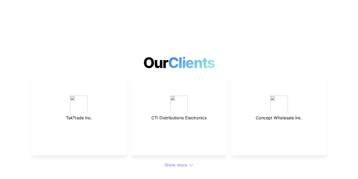
scroll to position [1402, 0]
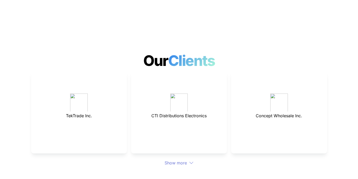
click at [184, 159] on div "Show more" at bounding box center [179, 162] width 296 height 6
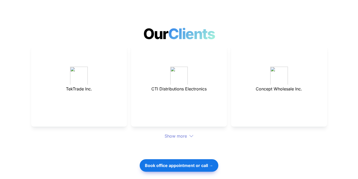
scroll to position [1430, 0]
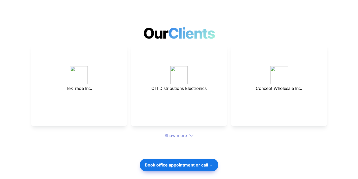
click at [188, 132] on div "Show more" at bounding box center [179, 135] width 296 height 6
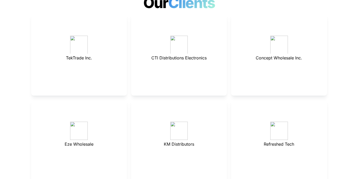
scroll to position [1504, 0]
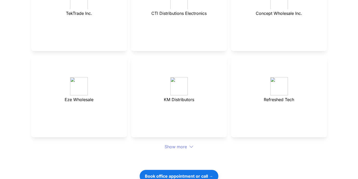
click at [179, 143] on div "Show more" at bounding box center [179, 146] width 296 height 6
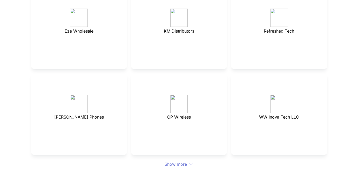
scroll to position [1591, 0]
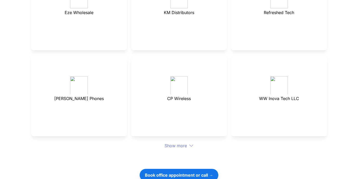
click at [180, 142] on div "Show more" at bounding box center [179, 145] width 296 height 6
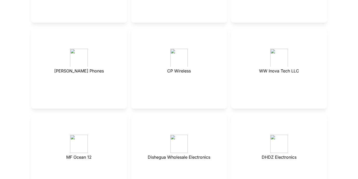
scroll to position [1673, 0]
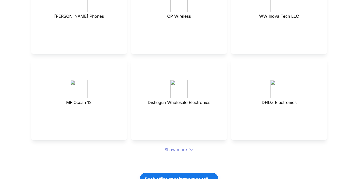
click at [177, 146] on div "Show more" at bounding box center [179, 149] width 296 height 6
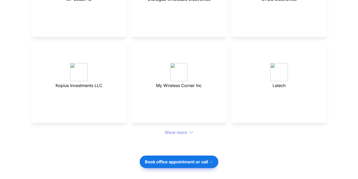
scroll to position [1780, 0]
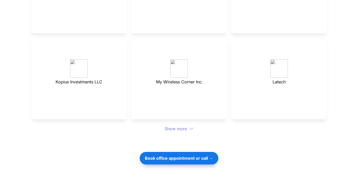
click at [180, 125] on div "Show more" at bounding box center [179, 128] width 296 height 6
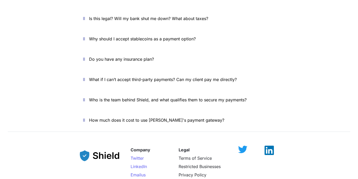
scroll to position [2216, 0]
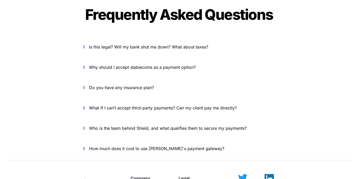
click at [169, 44] on span "Is this legal? Will my bank shut me down? What about taxes?" at bounding box center [148, 46] width 119 height 5
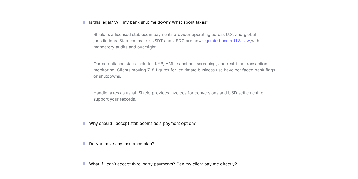
scroll to position [2262, 0]
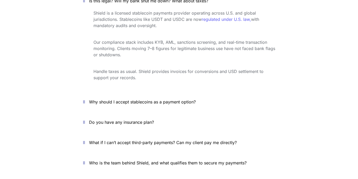
click at [191, 99] on span "Why should I accept stablecoins as a payment option?" at bounding box center [142, 101] width 107 height 5
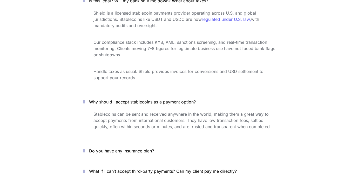
click at [191, 99] on span "Why should I accept stablecoins as a payment option?" at bounding box center [142, 101] width 107 height 5
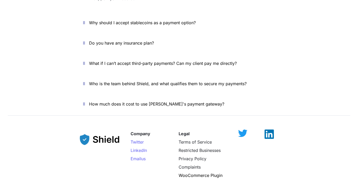
scroll to position [2329, 0]
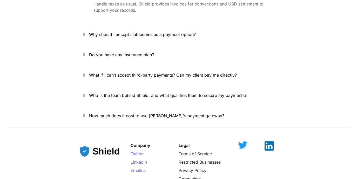
click at [185, 72] on span "What if I can’t accept third-party payments? Can my client pay me directly?" at bounding box center [163, 74] width 148 height 5
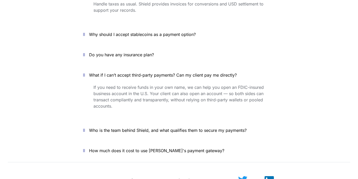
click at [183, 72] on span "What if I can’t accept third-party payments? Can my client pay me directly?" at bounding box center [163, 74] width 148 height 5
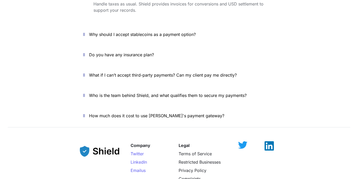
click at [175, 113] on span "How much does it cost to use [PERSON_NAME]'s payment gateway?" at bounding box center [156, 115] width 135 height 5
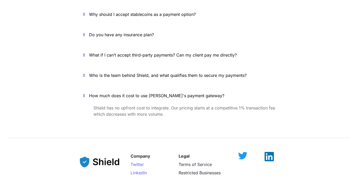
scroll to position [2383, 0]
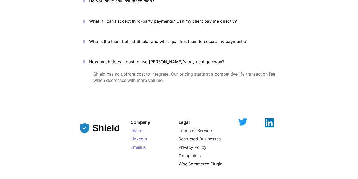
click at [193, 136] on span "Restricted Businesses" at bounding box center [200, 138] width 42 height 5
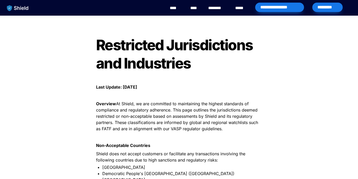
click at [263, 12] on div "**********" at bounding box center [279, 8] width 51 height 16
click at [182, 9] on div "****" at bounding box center [176, 8] width 14 height 16
